Goal: Navigation & Orientation: Find specific page/section

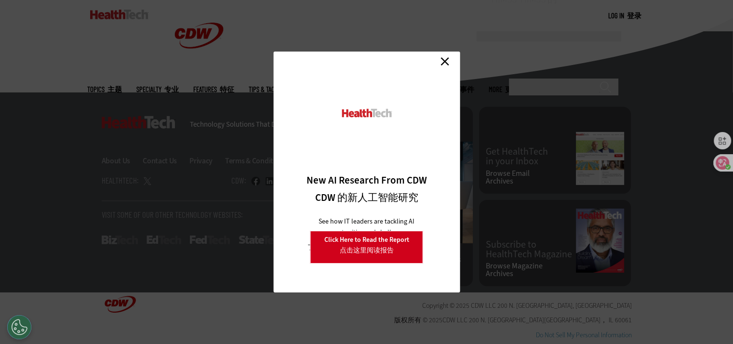
click at [447, 61] on link "Close 关闭" at bounding box center [444, 61] width 14 height 14
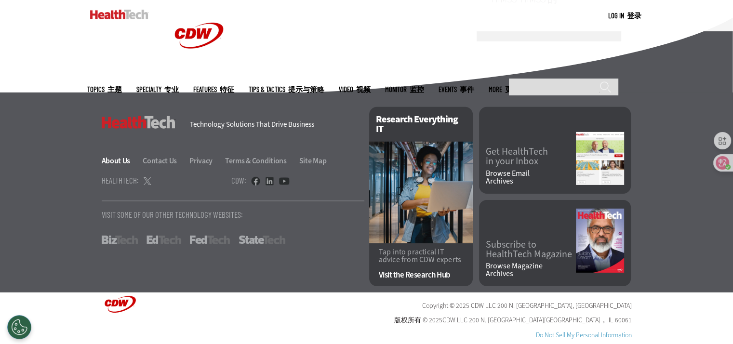
click at [119, 159] on link "About Us" at bounding box center [122, 161] width 40 height 10
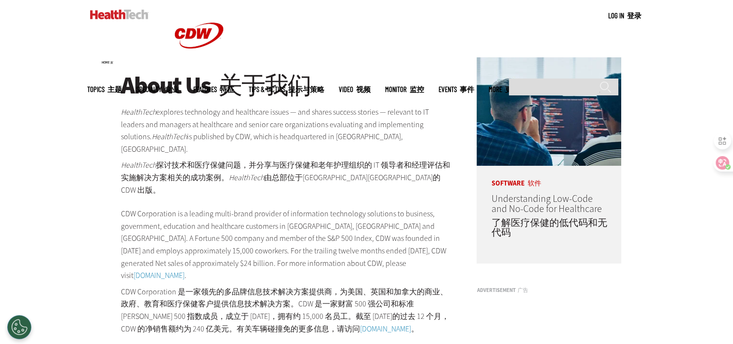
scroll to position [96, 0]
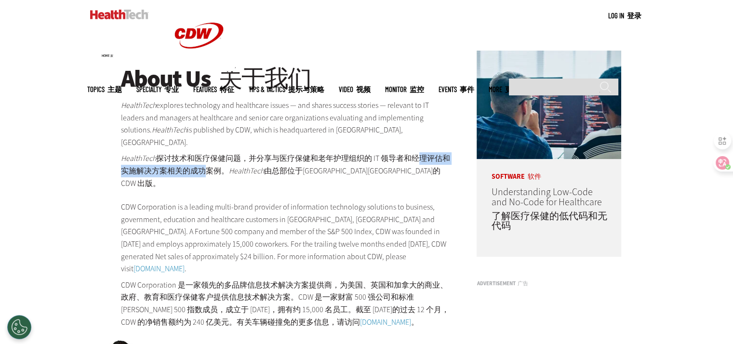
drag, startPoint x: 204, startPoint y: 153, endPoint x: 410, endPoint y: 145, distance: 205.9
click at [410, 153] on font "HealthTech 探讨技术和医疗保健问题，并分享与医疗保健和老年护理组织的 IT 领导者和经理评估和实施解决方案相关的成功案例。 HealthTech 由…" at bounding box center [285, 170] width 329 height 35
click at [264, 166] on em "HealthTech" at bounding box center [246, 171] width 35 height 10
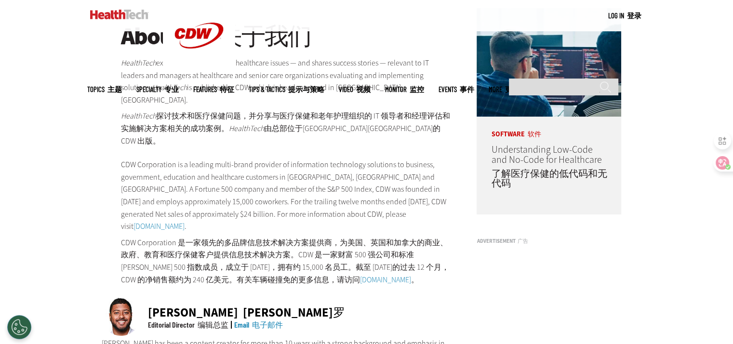
scroll to position [145, 0]
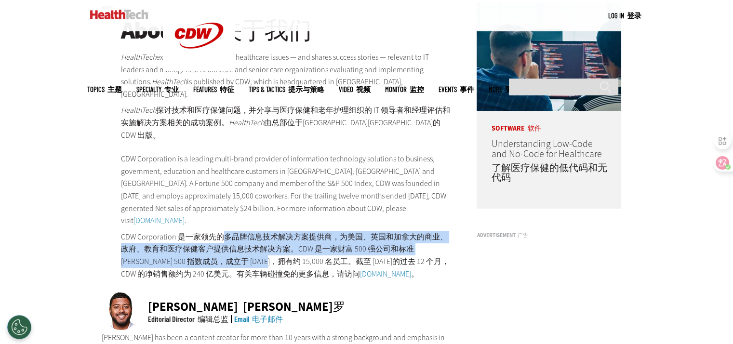
drag, startPoint x: 219, startPoint y: 210, endPoint x: 267, endPoint y: 219, distance: 49.4
click at [249, 231] on font "CDW Corporation 是一家领先的多品牌信息技术解决方案提供商，为美国、英国和加拿大的商业、政府、教育和医疗保健客户提供信息技术解决方案。CDW 是…" at bounding box center [286, 255] width 331 height 49
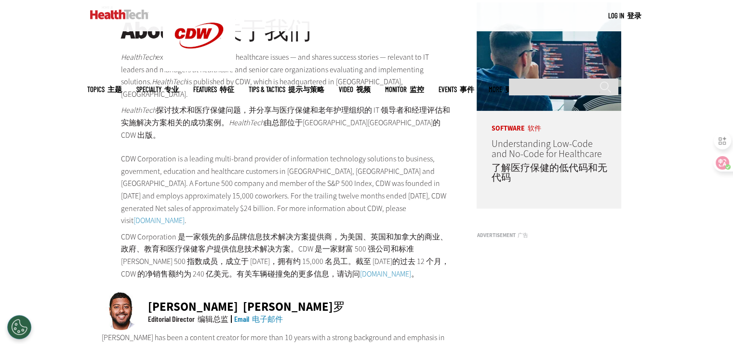
click at [401, 196] on p "CDW Corporation is a leading multi-brand provider of information technology sol…" at bounding box center [286, 218] width 331 height 131
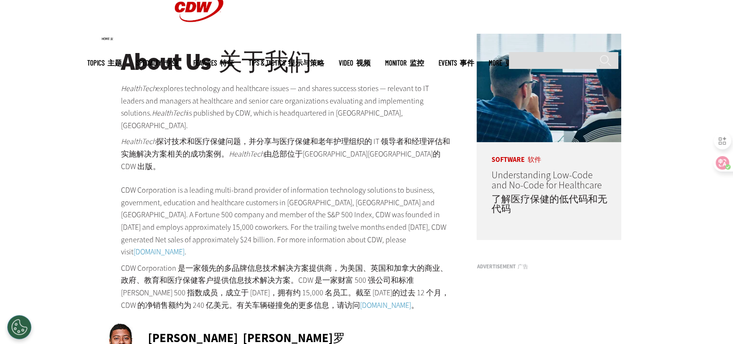
scroll to position [0, 0]
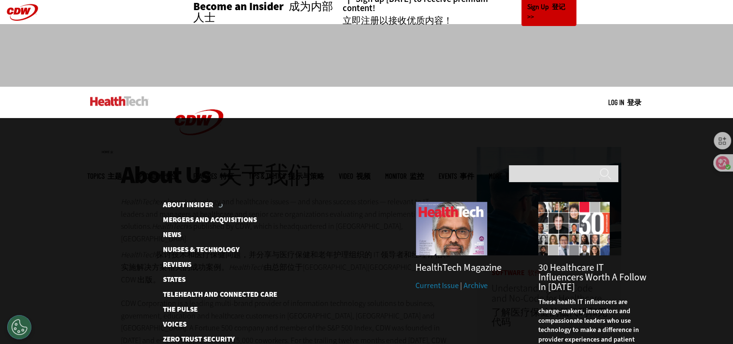
click at [574, 121] on div at bounding box center [366, 233] width 733 height 231
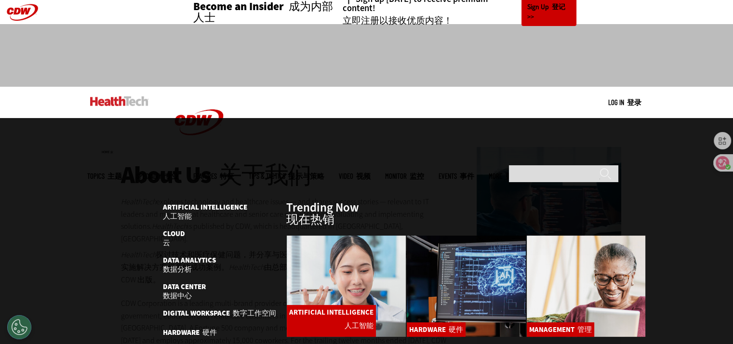
click at [377, 160] on ul "Topics 主题 Specialty 专业 Features 特征 Tips & Tactics 提示与策略 Video 视频 MonITor 监控 Eve…" at bounding box center [313, 175] width 453 height 31
click at [674, 88] on div "MENU Log in 登录 Mobile menu Topics Artificial Intelligence Cloud Data Analytics …" at bounding box center [366, 102] width 733 height 31
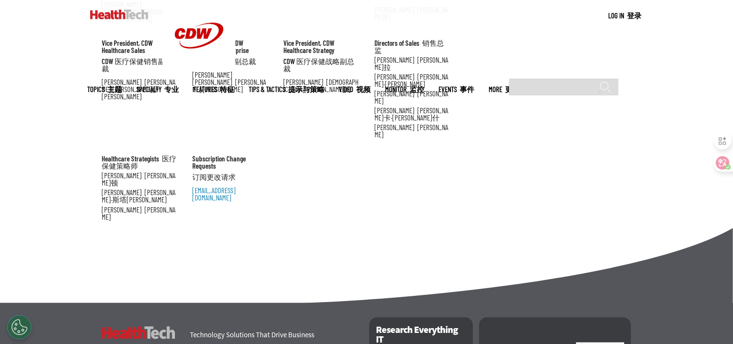
scroll to position [1655, 0]
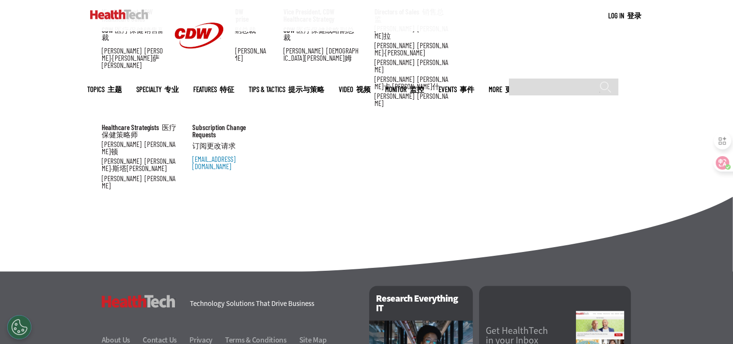
drag, startPoint x: 705, startPoint y: 294, endPoint x: 695, endPoint y: 283, distance: 15.1
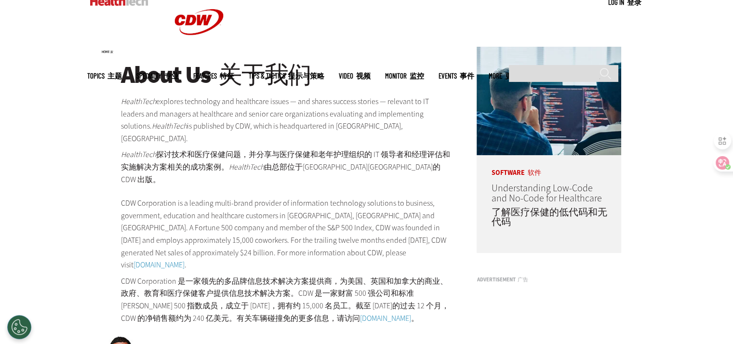
scroll to position [0, 0]
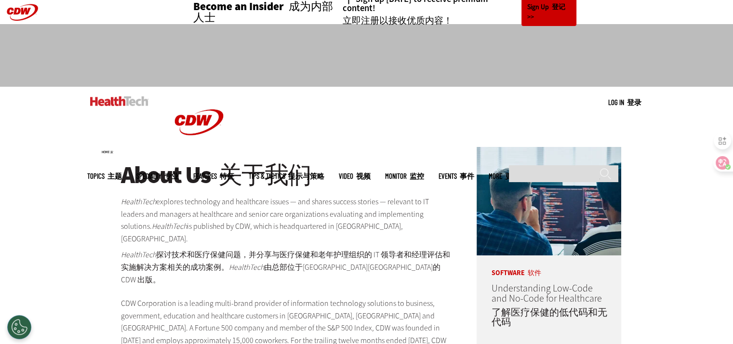
click at [123, 100] on img at bounding box center [119, 101] width 58 height 10
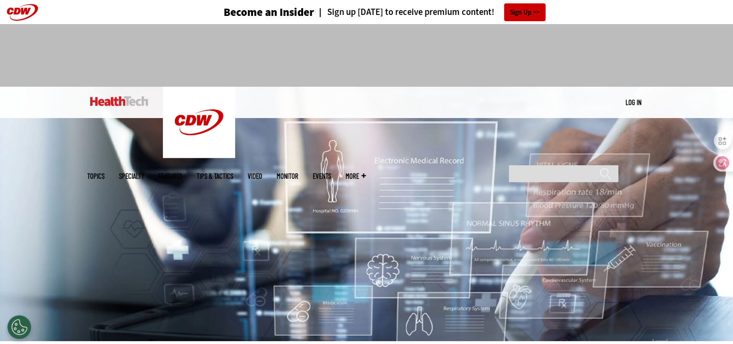
click at [664, 70] on div at bounding box center [366, 55] width 733 height 63
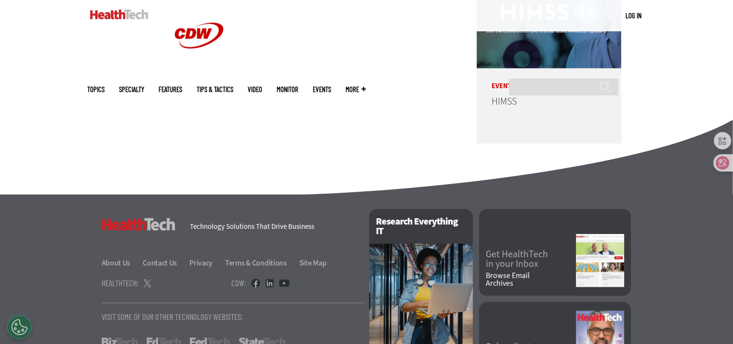
scroll to position [2483, 0]
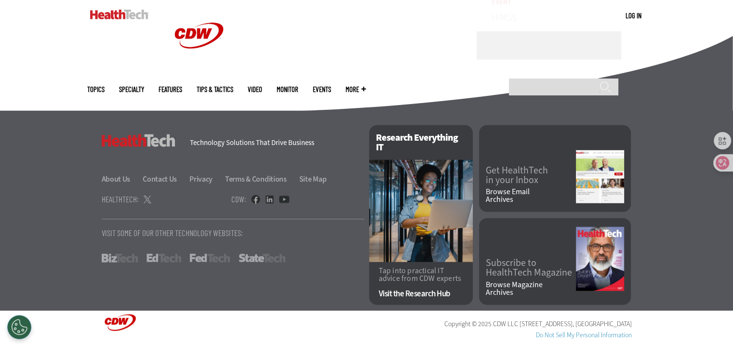
click at [689, 198] on footer "HealthTech Technology Solutions That Drive Business About Us Contact Us Privacy…" at bounding box center [366, 211] width 733 height 200
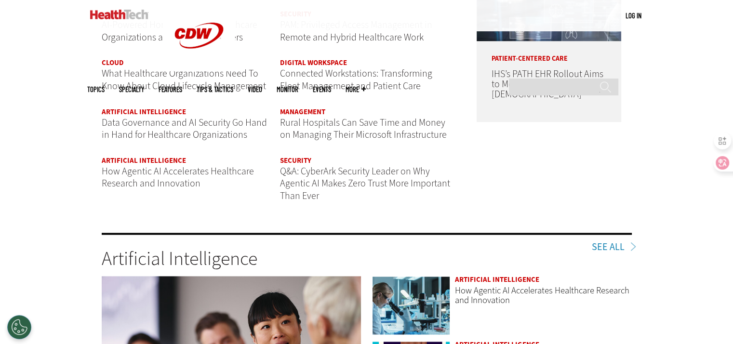
scroll to position [1182, 0]
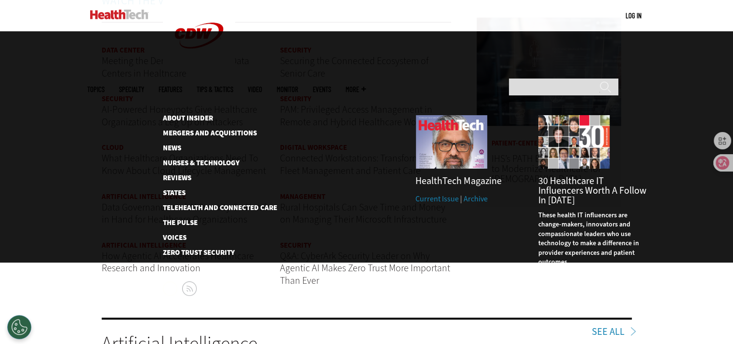
click at [366, 86] on span "More" at bounding box center [355, 89] width 20 height 7
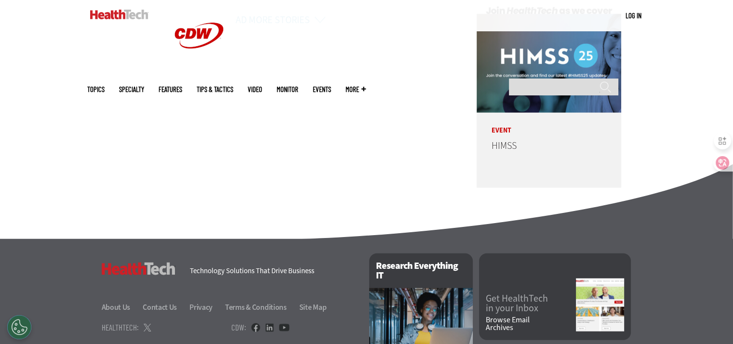
scroll to position [2483, 0]
